Goal: Check status

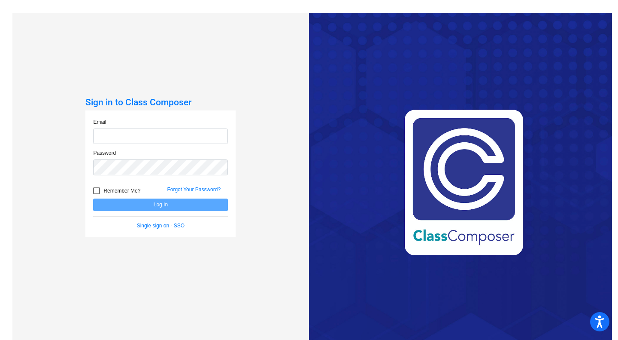
type input "amartin@ceres.k12.ca.us"
click at [167, 202] on button "Log In" at bounding box center [160, 204] width 135 height 12
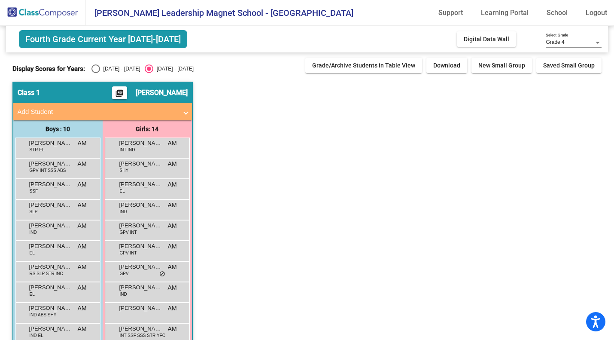
click at [36, 144] on span "Eli Gonzalez Ochoa" at bounding box center [50, 143] width 43 height 9
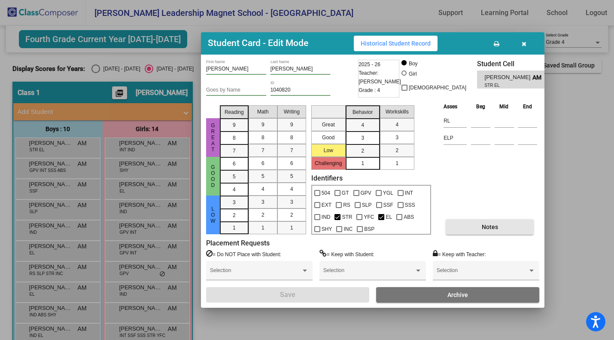
click at [504, 223] on button "Notes" at bounding box center [490, 226] width 88 height 15
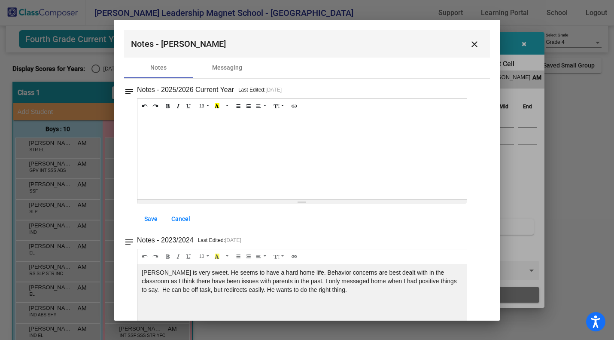
click at [470, 44] on mat-icon "close" at bounding box center [474, 44] width 10 height 10
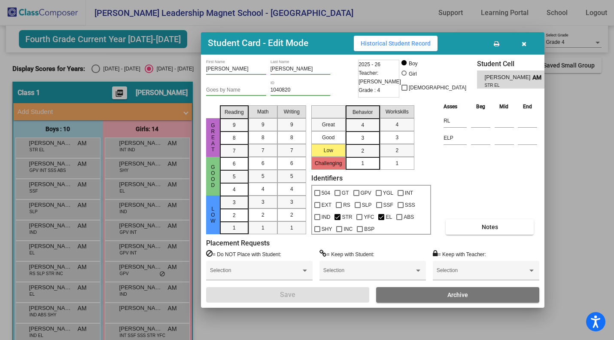
click at [414, 42] on span "Historical Student Record" at bounding box center [396, 43] width 70 height 7
